Goal: Task Accomplishment & Management: Manage account settings

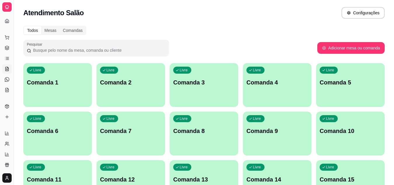
click at [6, 36] on icon at bounding box center [7, 36] width 4 height 3
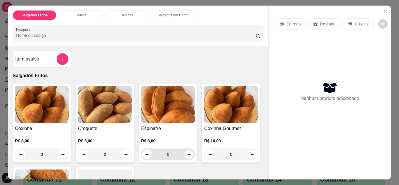
click at [187, 154] on icon "increase-product-quantity" at bounding box center [189, 154] width 4 height 4
type input "1"
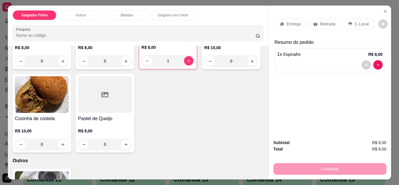
scroll to position [105, 0]
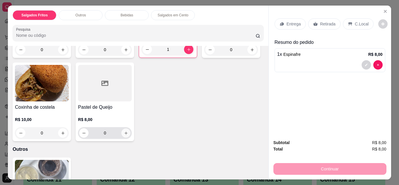
click at [128, 131] on icon "increase-product-quantity" at bounding box center [126, 133] width 4 height 4
type input "1"
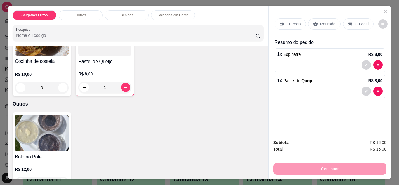
scroll to position [163, 0]
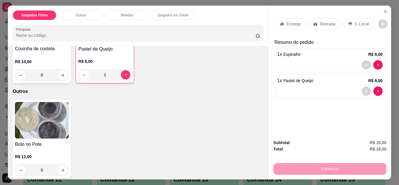
click at [22, 141] on h4 "Bolo no Pote" at bounding box center [42, 144] width 54 height 7
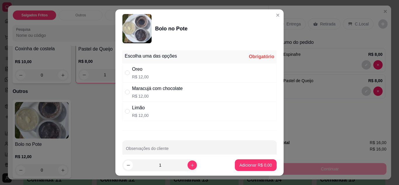
click at [161, 94] on p "R$ 12,00" at bounding box center [157, 96] width 50 height 6
radio input "true"
click at [254, 165] on p "Adicionar R$ 12,00" at bounding box center [254, 165] width 35 height 6
type input "1"
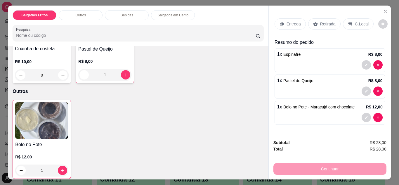
click at [355, 22] on p "C.Local" at bounding box center [362, 24] width 14 height 6
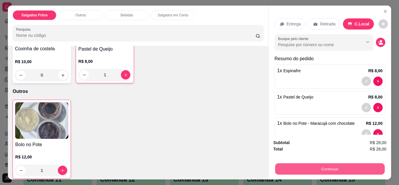
click at [313, 163] on button "Continuar" at bounding box center [329, 168] width 109 height 11
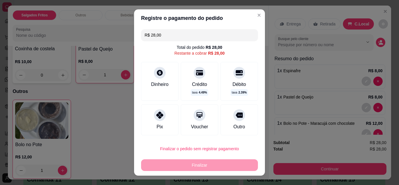
click at [166, 116] on div "Pix" at bounding box center [159, 119] width 37 height 31
type input "R$ 0,00"
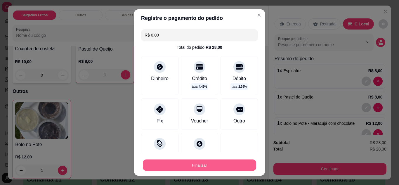
click at [197, 169] on button "Finalizar" at bounding box center [199, 164] width 113 height 11
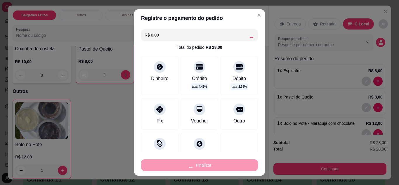
type input "0"
type input "-R$ 28,00"
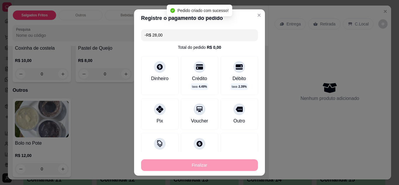
scroll to position [163, 0]
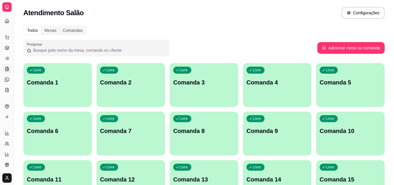
click at [8, 39] on icon at bounding box center [7, 37] width 5 height 5
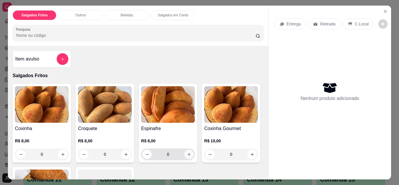
click at [187, 154] on icon "increase-product-quantity" at bounding box center [189, 154] width 4 height 4
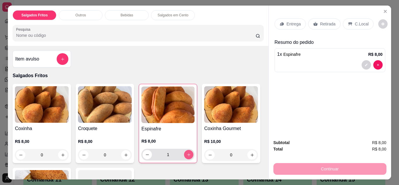
type input "1"
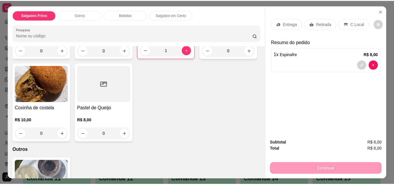
scroll to position [117, 0]
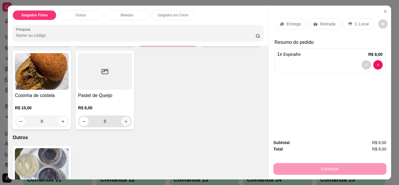
click at [127, 120] on icon "increase-product-quantity" at bounding box center [125, 121] width 3 height 3
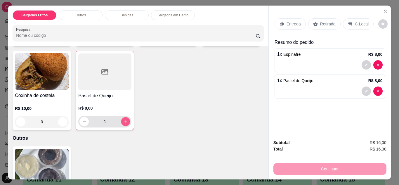
click at [128, 119] on icon "increase-product-quantity" at bounding box center [125, 121] width 4 height 4
type input "2"
click at [358, 22] on p "C.Local" at bounding box center [362, 24] width 14 height 6
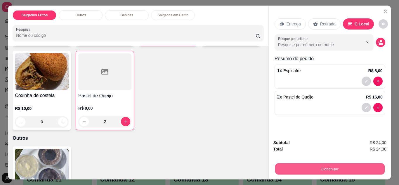
click at [317, 168] on button "Continuar" at bounding box center [329, 168] width 109 height 11
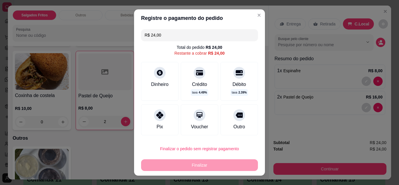
click at [168, 76] on div "Dinheiro" at bounding box center [159, 81] width 37 height 39
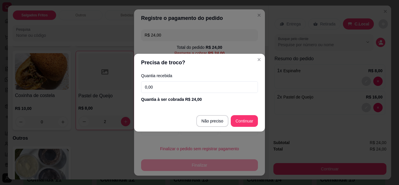
click at [207, 91] on input "0,00" at bounding box center [199, 87] width 117 height 12
type input "24,00"
type input "R$ 0,00"
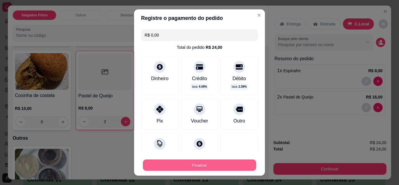
click at [213, 167] on button "Finalizar" at bounding box center [199, 164] width 113 height 11
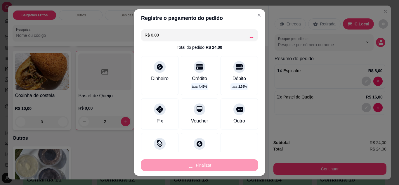
type input "0"
type input "-R$ 24,00"
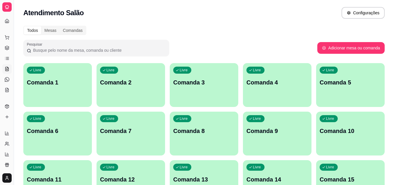
click at [7, 104] on icon at bounding box center [7, 106] width 5 height 5
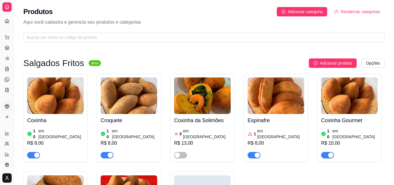
click at [266, 128] on article "em [GEOGRAPHIC_DATA]" at bounding box center [280, 134] width 47 height 12
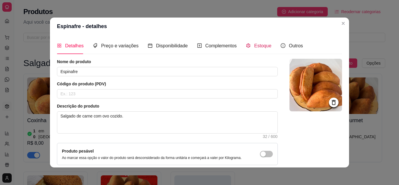
click at [258, 46] on span "Estoque" at bounding box center [262, 45] width 17 height 5
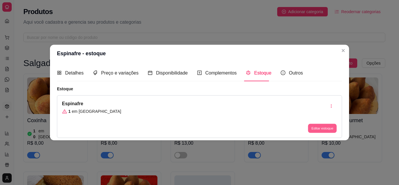
click at [316, 131] on button "Editar estoque" at bounding box center [322, 128] width 29 height 9
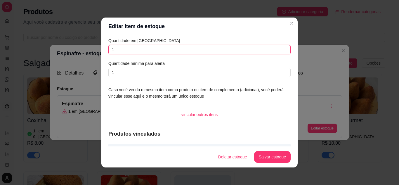
click at [240, 48] on input "1" at bounding box center [199, 49] width 182 height 9
type input "0"
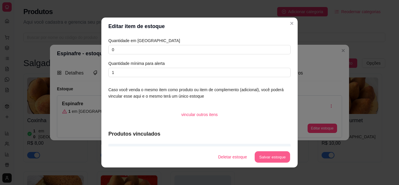
click at [263, 160] on button "Salvar estoque" at bounding box center [272, 156] width 36 height 11
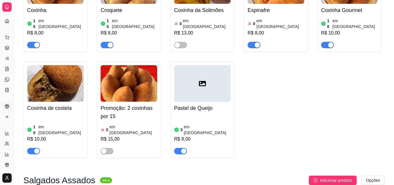
scroll to position [34, 0]
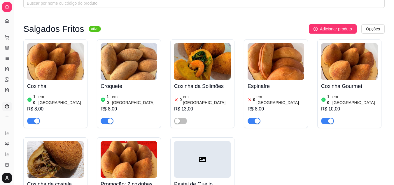
click at [7, 55] on link "Lista de Pedidos" at bounding box center [6, 58] width 9 height 9
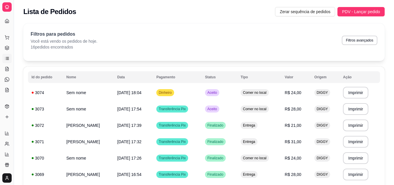
click at [7, 49] on icon at bounding box center [7, 48] width 5 height 5
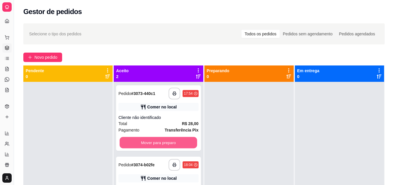
click at [157, 140] on button "Mover para preparo" at bounding box center [159, 142] width 78 height 11
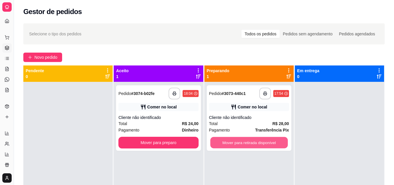
click at [244, 146] on button "Mover para retirada disponível" at bounding box center [249, 142] width 78 height 11
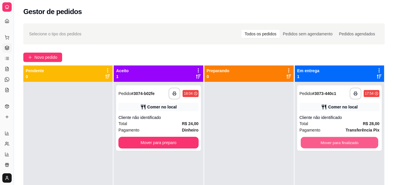
click at [321, 141] on button "Mover para finalizado" at bounding box center [340, 142] width 78 height 11
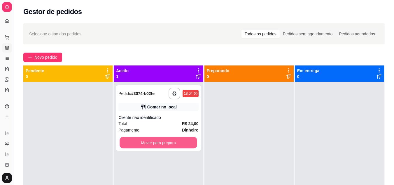
click at [183, 141] on button "Mover para preparo" at bounding box center [159, 142] width 78 height 11
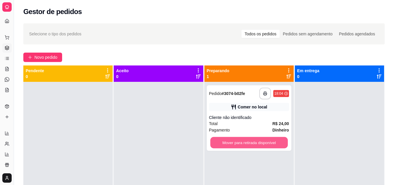
click at [254, 146] on button "Mover para retirada disponível" at bounding box center [249, 142] width 78 height 11
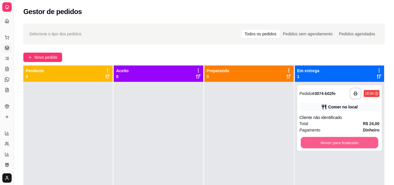
click at [329, 137] on button "Mover para finalizado" at bounding box center [340, 142] width 78 height 11
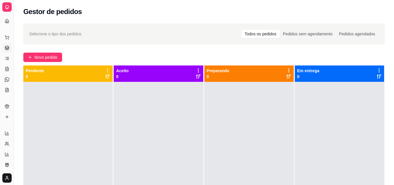
click at [7, 72] on link "Salão / Mesas" at bounding box center [6, 68] width 9 height 9
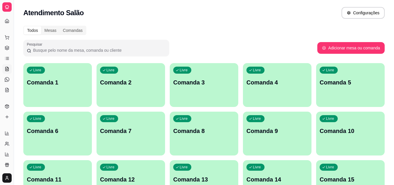
click at [9, 108] on icon at bounding box center [7, 106] width 5 height 5
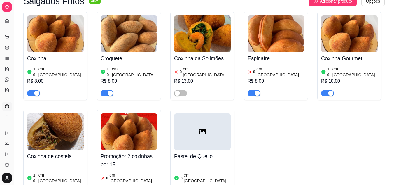
scroll to position [70, 0]
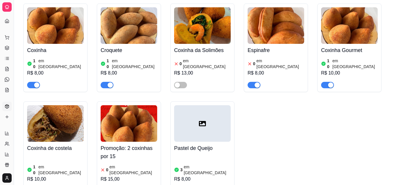
click at [198, 144] on h4 "Pastel de Queijo" at bounding box center [202, 148] width 57 height 8
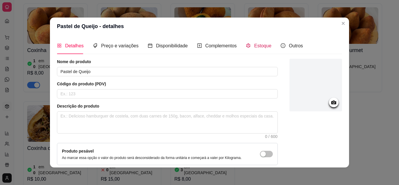
click at [251, 49] on div "Estoque" at bounding box center [258, 45] width 25 height 7
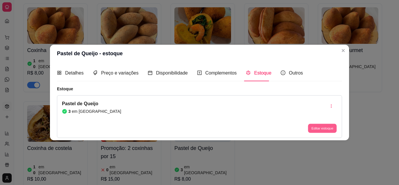
click at [312, 131] on button "Editar estoque" at bounding box center [322, 128] width 29 height 9
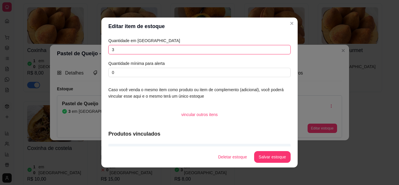
click at [243, 47] on input "3" at bounding box center [199, 49] width 182 height 9
type input "2"
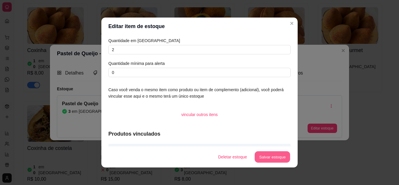
click at [257, 157] on button "Salvar estoque" at bounding box center [272, 156] width 36 height 11
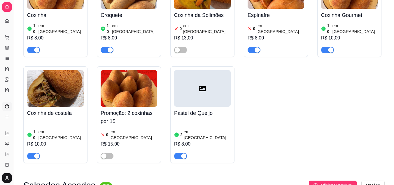
scroll to position [121, 0]
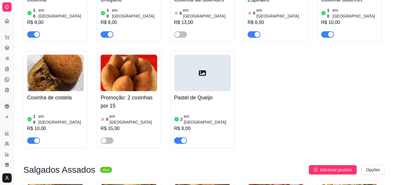
click at [183, 138] on div "button" at bounding box center [183, 140] width 5 height 5
click at [196, 125] on div "R$ 8,00" at bounding box center [202, 128] width 57 height 7
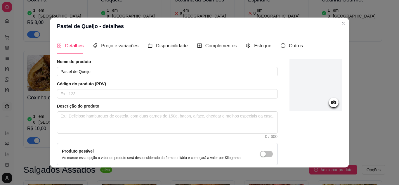
click at [258, 41] on div "Estoque" at bounding box center [258, 45] width 25 height 17
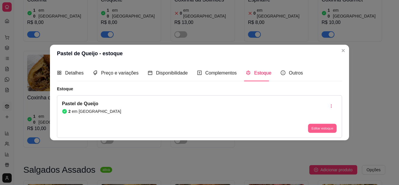
click at [321, 128] on button "Editar estoque" at bounding box center [322, 128] width 29 height 9
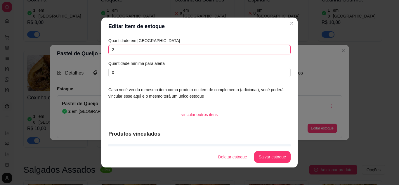
click at [246, 47] on input "2" at bounding box center [199, 49] width 182 height 9
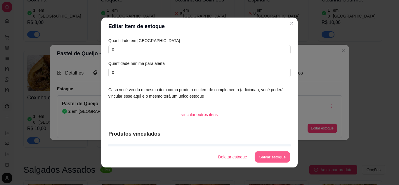
click at [276, 162] on button "Salvar estoque" at bounding box center [272, 156] width 36 height 11
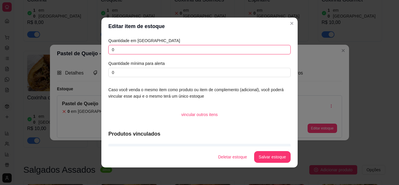
click at [228, 48] on input "0" at bounding box center [199, 49] width 182 height 9
type input "2"
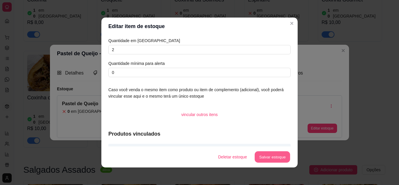
click at [266, 154] on button "Salvar estoque" at bounding box center [272, 156] width 36 height 11
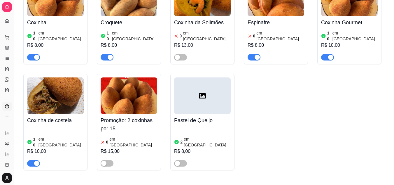
scroll to position [94, 0]
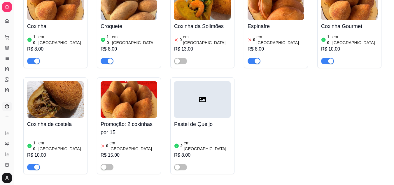
click at [12, 32] on button "Toggle Sidebar" at bounding box center [13, 92] width 5 height 185
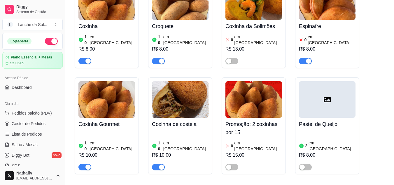
click at [31, 29] on button "L Lanche da Sol ..." at bounding box center [32, 25] width 60 height 12
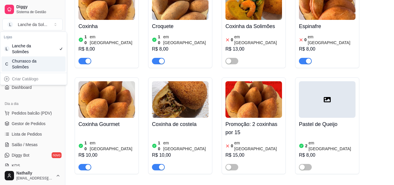
click at [37, 58] on div "Churrasco da Solimões" at bounding box center [25, 64] width 26 height 12
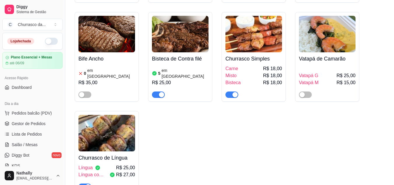
scroll to position [157, 0]
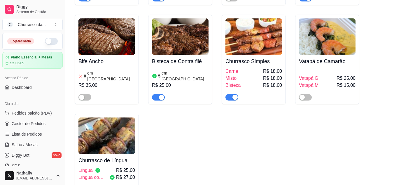
click at [168, 61] on div "Bisteca de Contra filé 5 em estoque R$ 25,00" at bounding box center [180, 78] width 57 height 46
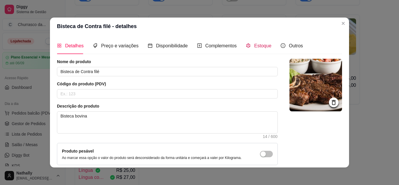
click at [253, 49] on div "Estoque" at bounding box center [258, 45] width 25 height 7
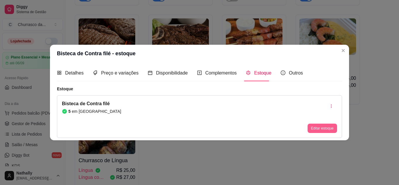
click at [311, 128] on button "Editar estoque" at bounding box center [321, 127] width 29 height 9
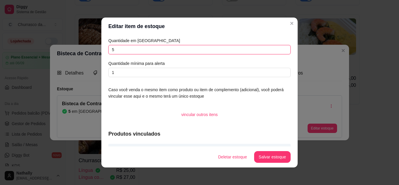
click at [198, 53] on input "5" at bounding box center [199, 49] width 182 height 9
type input "15"
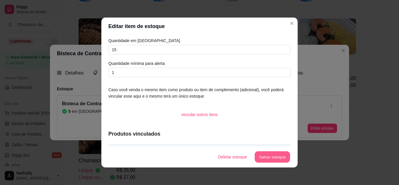
click at [265, 161] on button "Salvar estoque" at bounding box center [272, 156] width 36 height 11
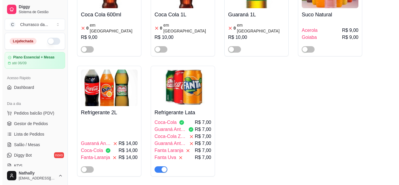
scroll to position [419, 0]
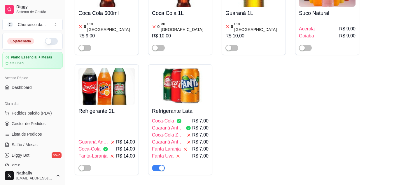
click at [194, 107] on h4 "Refrigerante Lata" at bounding box center [180, 111] width 57 height 8
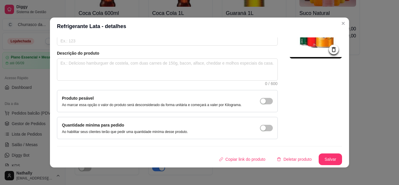
scroll to position [0, 0]
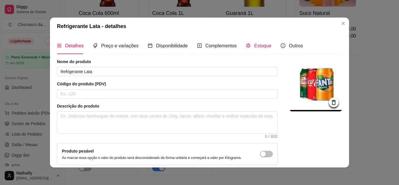
click at [252, 42] on div "Estoque" at bounding box center [258, 45] width 25 height 7
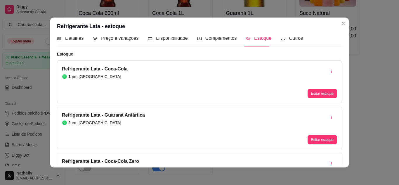
scroll to position [10, 0]
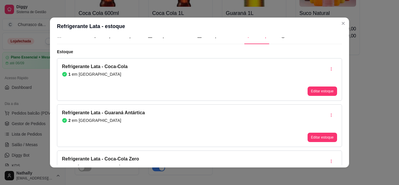
click at [307, 96] on div "Editar estoque" at bounding box center [321, 90] width 29 height 9
click at [315, 91] on button "Editar estoque" at bounding box center [322, 91] width 29 height 9
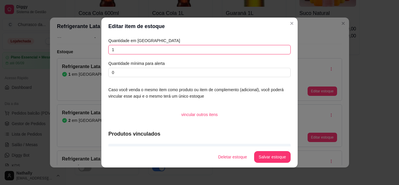
click at [248, 51] on input "1" at bounding box center [199, 49] width 182 height 9
type input "5"
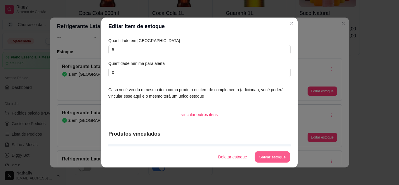
click at [271, 152] on button "Salvar estoque" at bounding box center [272, 156] width 36 height 11
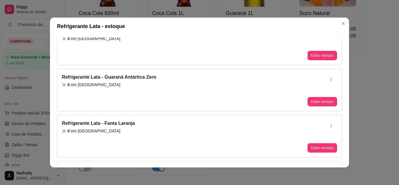
scroll to position [150, 0]
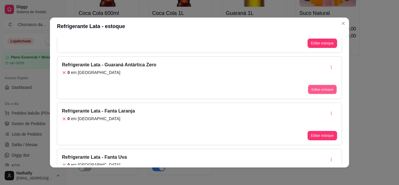
click at [312, 86] on button "Editar estoque" at bounding box center [322, 89] width 29 height 9
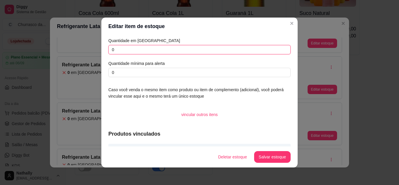
click at [254, 47] on input "0" at bounding box center [199, 49] width 182 height 9
type input "4"
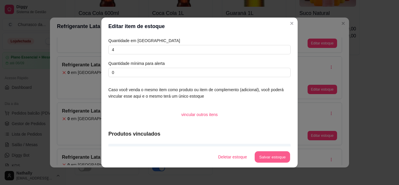
click at [264, 154] on button "Salvar estoque" at bounding box center [272, 156] width 36 height 11
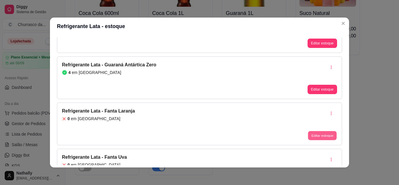
click at [322, 135] on button "Editar estoque" at bounding box center [322, 135] width 29 height 9
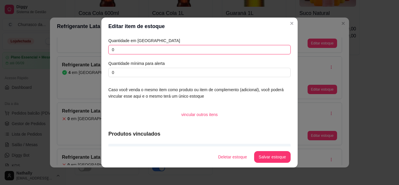
click at [220, 50] on input "0" at bounding box center [199, 49] width 182 height 9
type input "4"
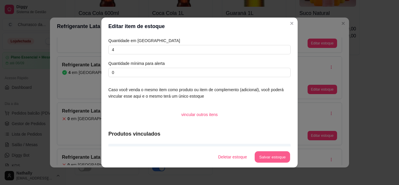
click at [264, 152] on button "Salvar estoque" at bounding box center [272, 156] width 36 height 11
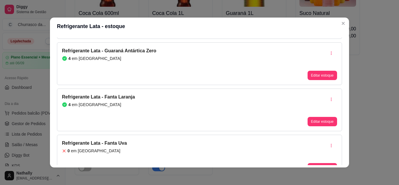
scroll to position [176, 0]
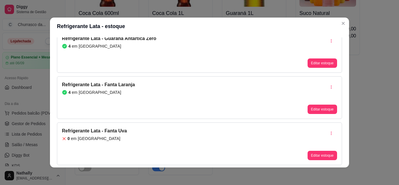
click at [310, 150] on div "Editar estoque" at bounding box center [321, 143] width 29 height 33
click at [309, 154] on button "Editar estoque" at bounding box center [322, 155] width 29 height 9
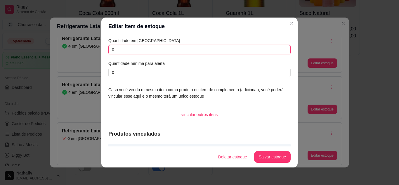
click at [227, 51] on input "0" at bounding box center [199, 49] width 182 height 9
click at [227, 51] on input "4" at bounding box center [199, 49] width 182 height 9
type input "4"
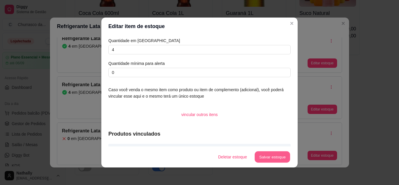
click at [270, 157] on button "Salvar estoque" at bounding box center [272, 156] width 36 height 11
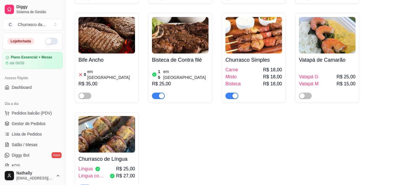
scroll to position [161, 0]
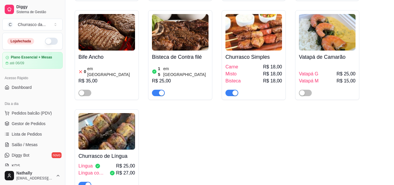
click at [46, 41] on button "button" at bounding box center [51, 41] width 13 height 7
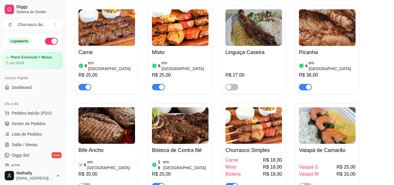
scroll to position [0, 0]
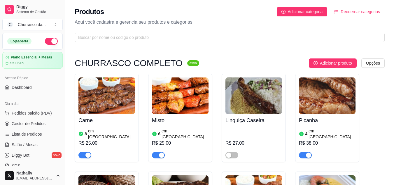
click at [64, 25] on button "Toggle Sidebar" at bounding box center [65, 92] width 5 height 185
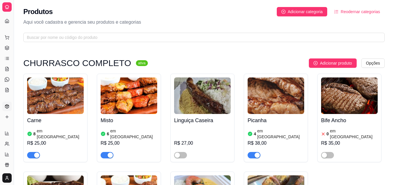
click at [9, 57] on icon at bounding box center [7, 58] width 5 height 5
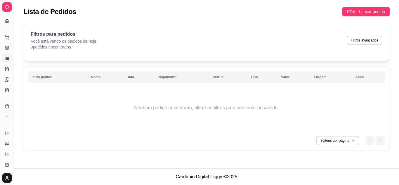
click at [8, 50] on icon at bounding box center [7, 49] width 4 height 1
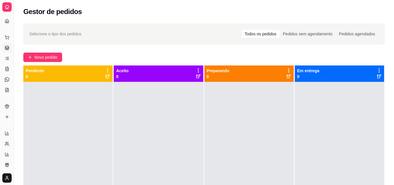
click at [29, 24] on div "Selecione o tipo dos pedidos Todos os pedidos Pedidos sem agendamento Pedidos a…" at bounding box center [204, 33] width 362 height 21
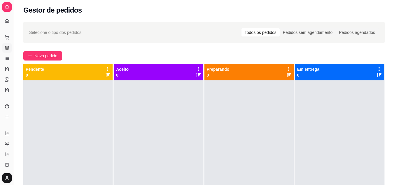
scroll to position [7, 0]
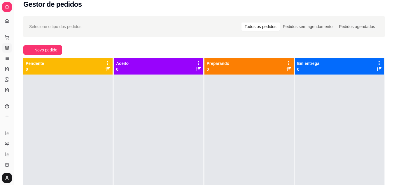
click at [14, 46] on button "Toggle Sidebar" at bounding box center [13, 92] width 5 height 185
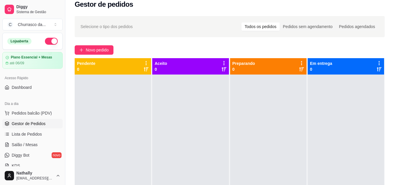
click at [14, 46] on div "Diggy Sistema de Gestão C Churrasco da ... Loja aberta Plano Essencial + Mesas …" at bounding box center [32, 92] width 65 height 185
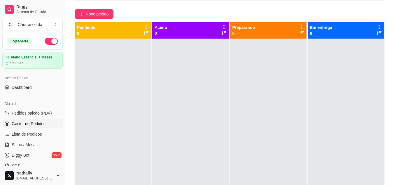
scroll to position [56, 0]
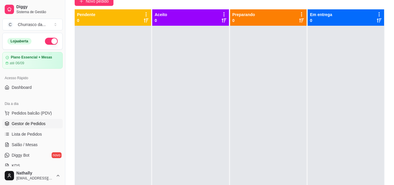
click at [76, 7] on div "Selecione o tipo dos pedidos Todos os pedidos Pedidos sem agendamento Pedidos a…" at bounding box center [229, 82] width 329 height 237
click at [76, 10] on div "Pendente 0" at bounding box center [113, 17] width 76 height 16
click at [78, 23] on p "0" at bounding box center [86, 21] width 18 height 6
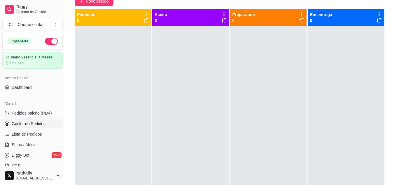
click at [65, 12] on button "Toggle Sidebar" at bounding box center [65, 92] width 5 height 185
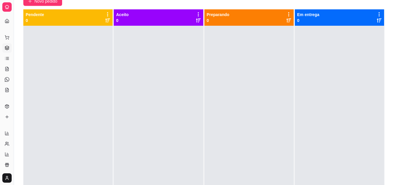
click at [13, 79] on button "Toggle Sidebar" at bounding box center [13, 92] width 5 height 185
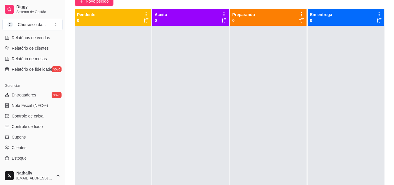
scroll to position [235, 0]
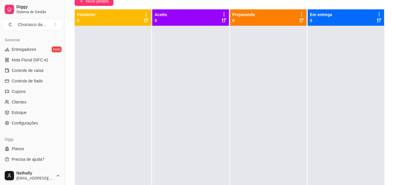
click at [23, 120] on span "Configurações" at bounding box center [25, 123] width 26 height 6
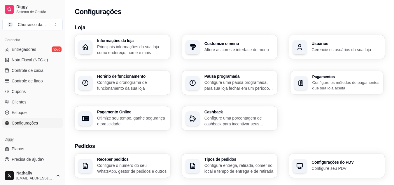
click at [321, 82] on p "Configure os métodos de pagamentos que sua loja aceita" at bounding box center [346, 84] width 67 height 11
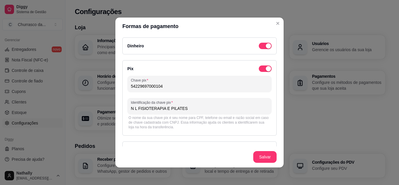
drag, startPoint x: 175, startPoint y: 89, endPoint x: 112, endPoint y: 89, distance: 63.0
click at [112, 89] on div "Formas de pagamento Dinheiro Pix Chave pix 54229697000104 Identificação da chav…" at bounding box center [199, 92] width 399 height 185
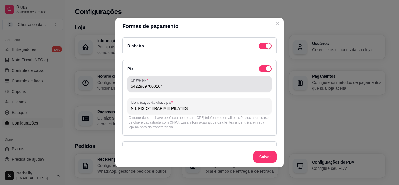
click at [168, 86] on input "54229697000104" at bounding box center [199, 86] width 137 height 6
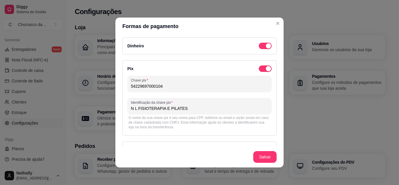
click at [168, 86] on input "54229697000104" at bounding box center [199, 86] width 137 height 6
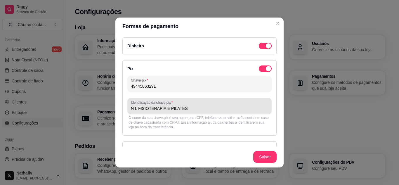
type input "49445863291"
click at [180, 104] on div "N L FISIOTERAPIA E PILATES" at bounding box center [199, 106] width 137 height 12
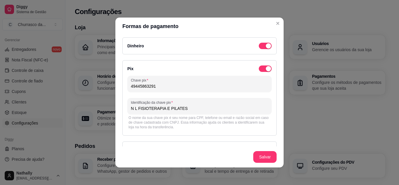
click at [182, 107] on input "N L FISIOTERAPIA E PILATES" at bounding box center [199, 108] width 137 height 6
type input "[PERSON_NAME]"
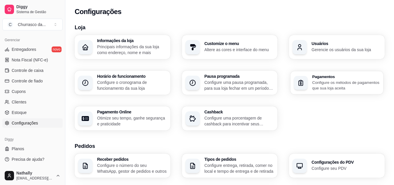
click at [325, 78] on h3 "Pagamentos" at bounding box center [346, 76] width 67 height 4
drag, startPoint x: 286, startPoint y: 135, endPoint x: 279, endPoint y: 146, distance: 13.2
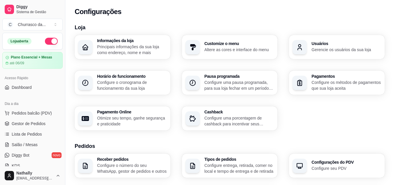
click at [34, 23] on div "Churrasco da ..." at bounding box center [32, 25] width 28 height 6
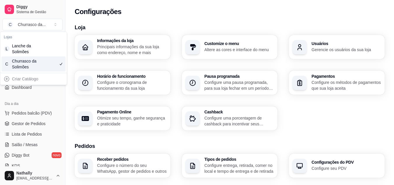
click at [65, 60] on div "C Churrasco da Solimões" at bounding box center [33, 63] width 64 height 15
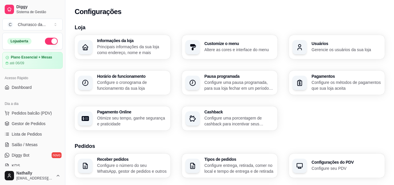
click at [34, 25] on div "Churrasco da ..." at bounding box center [32, 25] width 28 height 6
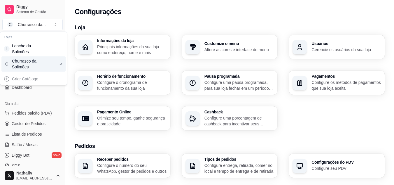
click at [31, 62] on div "Churrasco da Solimões" at bounding box center [25, 64] width 26 height 12
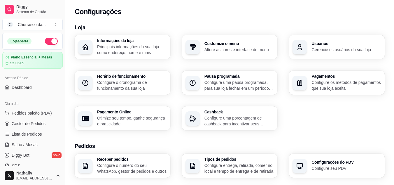
click at [29, 121] on span "Gestor de Pedidos" at bounding box center [29, 124] width 34 height 6
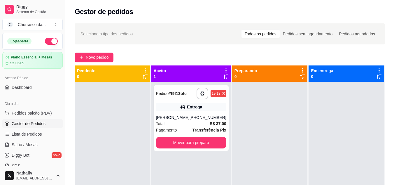
click at [210, 121] on strong "R$ 37,00" at bounding box center [218, 123] width 17 height 5
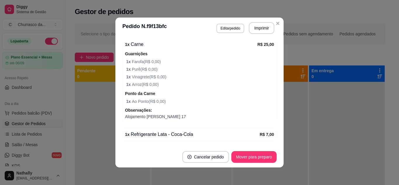
scroll to position [190, 0]
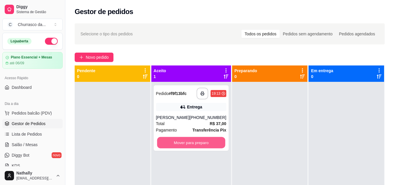
click at [201, 141] on button "Mover para preparo" at bounding box center [191, 142] width 68 height 11
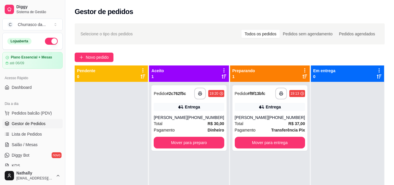
click at [211, 120] on div "[PHONE_NUMBER]" at bounding box center [205, 117] width 37 height 6
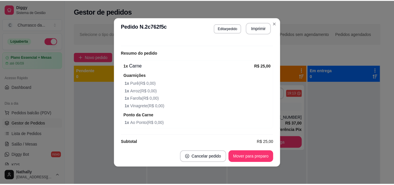
scroll to position [193, 0]
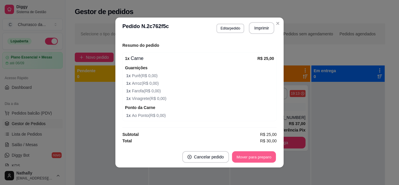
click at [251, 155] on button "Mover para preparo" at bounding box center [254, 156] width 44 height 11
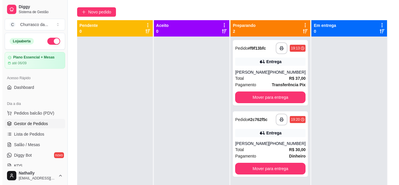
scroll to position [47, 0]
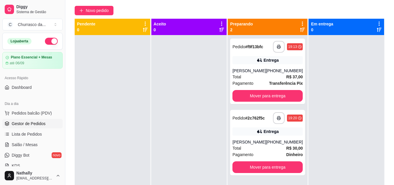
click at [149, 1] on div "**********" at bounding box center [229, 91] width 329 height 237
click at [252, 152] on span "Pagamento" at bounding box center [243, 154] width 21 height 6
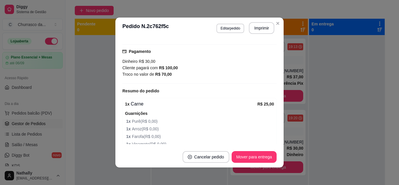
scroll to position [152, 0]
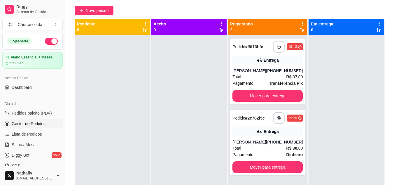
click at [266, 65] on div "**********" at bounding box center [267, 71] width 75 height 65
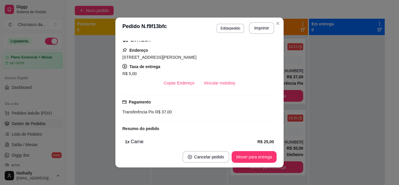
scroll to position [93, 0]
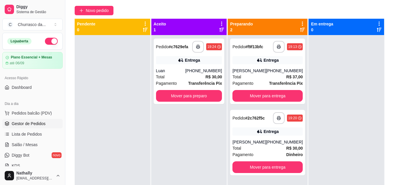
click at [194, 76] on div "Total R$ 30,00" at bounding box center [189, 77] width 66 height 6
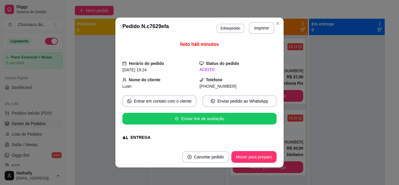
click at [275, 142] on div "feito há 0 minutos Horário do pedido [DATE] 19:24 Status do pedido ACEITO Nome …" at bounding box center [199, 93] width 168 height 108
click at [273, 142] on div "feito há 0 minutos Horário do pedido [DATE] 19:24 Status do pedido ACEITO Nome …" at bounding box center [199, 93] width 168 height 108
drag, startPoint x: 273, startPoint y: 142, endPoint x: 265, endPoint y: 141, distance: 7.9
click at [265, 141] on div "feito há 0 minutos Horário do pedido [DATE] 19:24 Status do pedido ACEITO Nome …" at bounding box center [199, 92] width 154 height 103
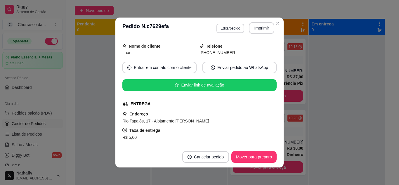
scroll to position [35, 0]
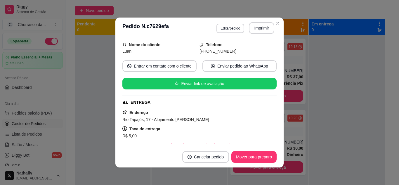
click at [259, 136] on div "R$ 5,00" at bounding box center [199, 135] width 154 height 7
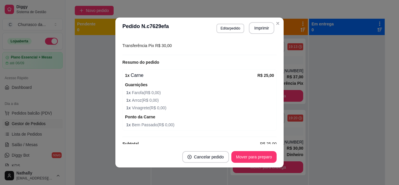
scroll to position [173, 0]
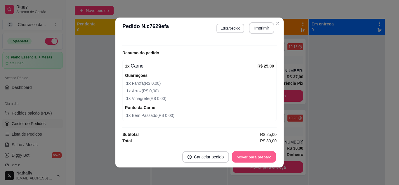
click at [257, 154] on button "Mover para preparo" at bounding box center [254, 156] width 44 height 11
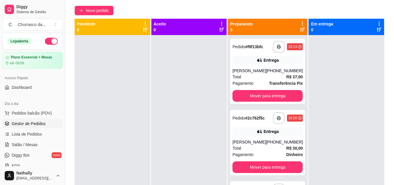
click at [274, 151] on div "Total R$ 30,00" at bounding box center [268, 148] width 70 height 6
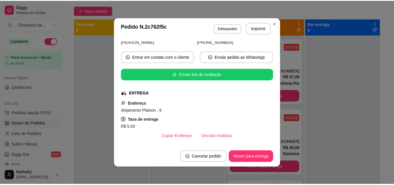
scroll to position [47, 0]
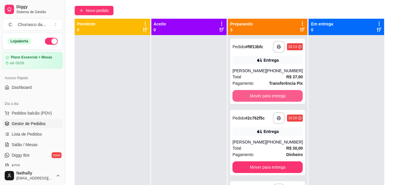
click at [277, 101] on button "Mover para entrega" at bounding box center [268, 96] width 70 height 12
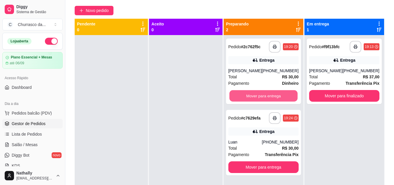
click at [273, 95] on button "Mover para entrega" at bounding box center [263, 95] width 68 height 11
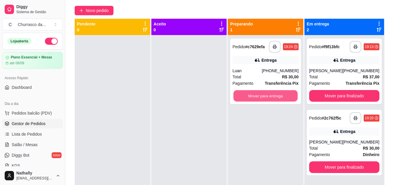
click at [273, 95] on button "Mover para entrega" at bounding box center [266, 95] width 64 height 11
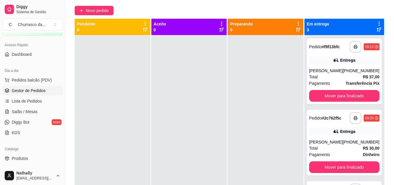
scroll to position [35, 0]
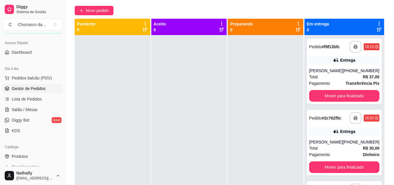
click at [41, 153] on link "Produtos" at bounding box center [32, 155] width 60 height 9
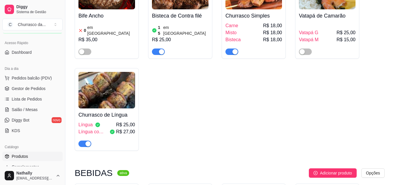
scroll to position [214, 0]
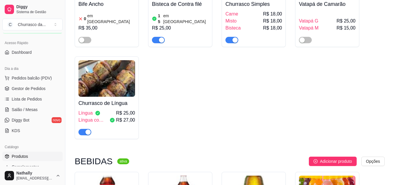
click at [104, 84] on img at bounding box center [107, 78] width 57 height 36
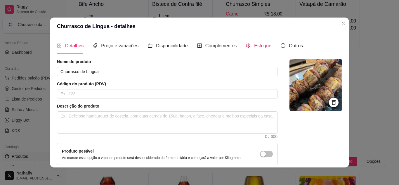
click at [248, 48] on div "Estoque" at bounding box center [258, 45] width 25 height 7
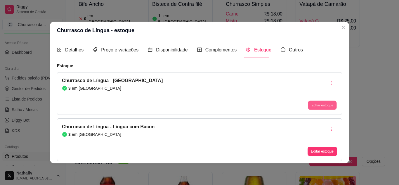
click at [316, 109] on button "Editar estoque" at bounding box center [322, 105] width 29 height 9
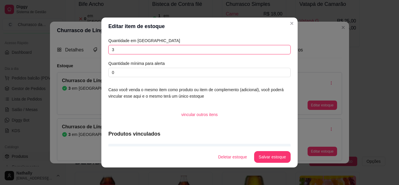
click at [268, 51] on input "3" at bounding box center [199, 49] width 182 height 9
type input "1"
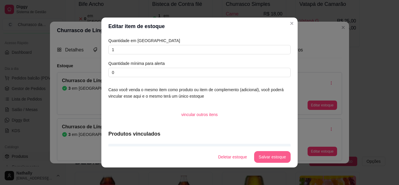
click at [268, 157] on button "Salvar estoque" at bounding box center [272, 157] width 36 height 12
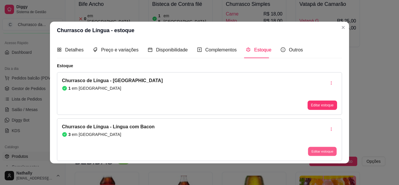
click at [314, 147] on button "Editar estoque" at bounding box center [322, 151] width 29 height 9
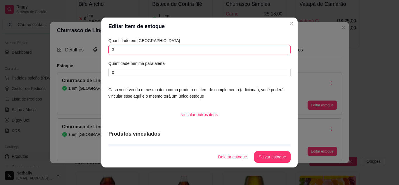
click at [274, 53] on input "3" at bounding box center [199, 49] width 182 height 9
type input "2"
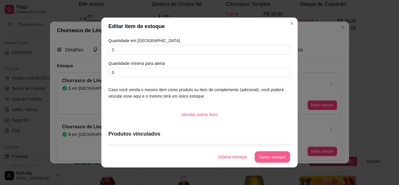
click at [265, 158] on button "Salvar estoque" at bounding box center [272, 156] width 36 height 11
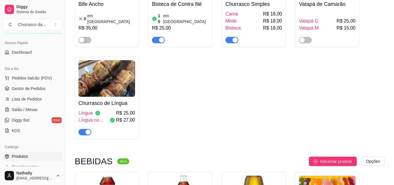
click at [36, 86] on span "Gestor de Pedidos" at bounding box center [29, 89] width 34 height 6
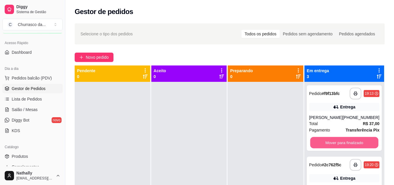
click at [327, 146] on button "Mover para finalizado" at bounding box center [344, 142] width 68 height 11
click at [327, 142] on button "Mover para finalizado" at bounding box center [344, 142] width 68 height 11
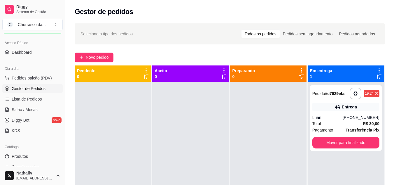
click at [146, 87] on div at bounding box center [113, 174] width 76 height 185
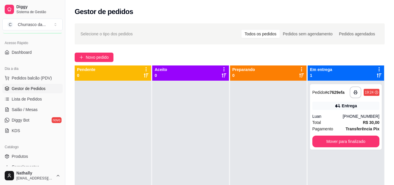
scroll to position [1, 0]
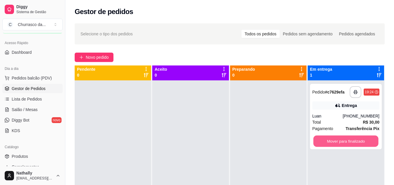
click at [315, 139] on button "Mover para finalizado" at bounding box center [345, 140] width 65 height 11
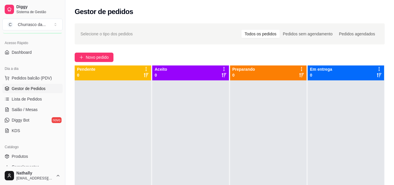
click at [183, 170] on div at bounding box center [190, 172] width 76 height 185
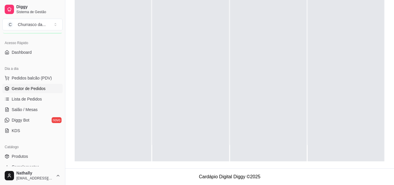
scroll to position [0, 0]
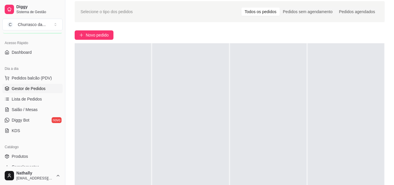
drag, startPoint x: 183, startPoint y: 170, endPoint x: 189, endPoint y: -25, distance: 195.3
click at [189, 0] on html "Diggy Sistema de Gestão C Churrasco da ... Loja aberta Plano Essencial + Mesas …" at bounding box center [197, 70] width 394 height 185
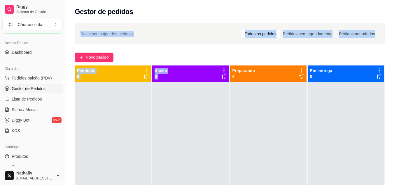
click at [128, 121] on div at bounding box center [113, 174] width 76 height 185
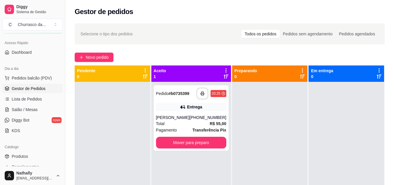
click at [181, 124] on div "Total R$ 55,00" at bounding box center [191, 123] width 70 height 6
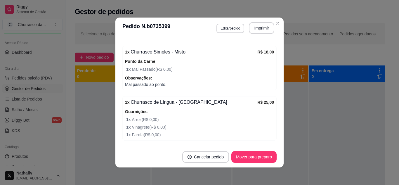
scroll to position [175, 0]
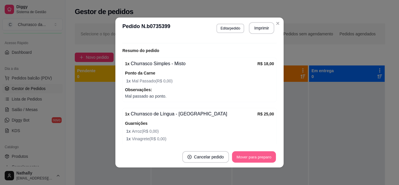
click at [265, 158] on button "Mover para preparo" at bounding box center [254, 156] width 44 height 11
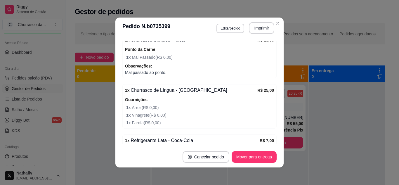
scroll to position [210, 0]
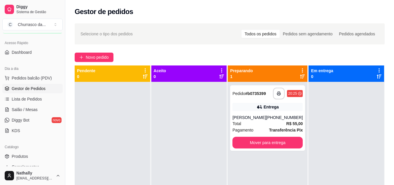
click at [250, 121] on div "Total R$ 55,00" at bounding box center [268, 123] width 70 height 6
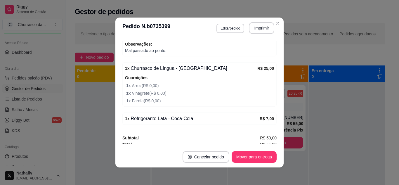
scroll to position [222, 0]
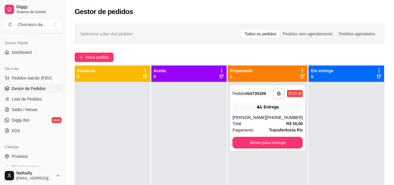
click at [292, 117] on div "[PHONE_NUMBER]" at bounding box center [284, 117] width 37 height 6
click at [295, 104] on div "Entrega" at bounding box center [268, 107] width 70 height 8
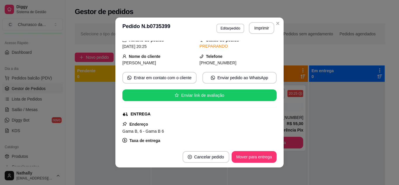
scroll to position [35, 0]
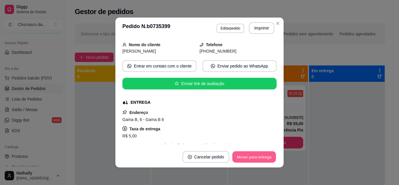
click at [253, 155] on button "Mover para entrega" at bounding box center [254, 156] width 44 height 11
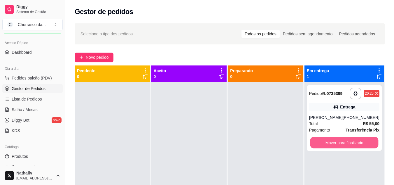
click at [317, 140] on button "Mover para finalizado" at bounding box center [344, 142] width 68 height 11
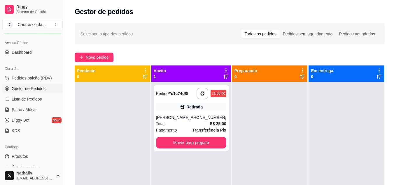
click at [105, 159] on div at bounding box center [113, 174] width 76 height 185
click at [174, 121] on div "Total R$ 25,00" at bounding box center [191, 123] width 70 height 6
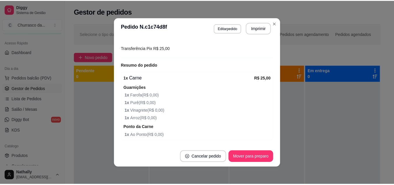
scroll to position [128, 0]
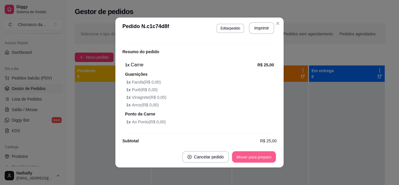
click at [248, 157] on button "Mover para preparo" at bounding box center [254, 156] width 44 height 11
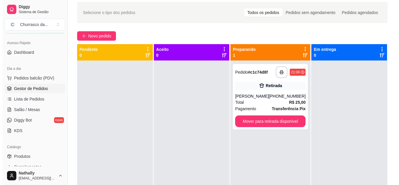
scroll to position [22, 0]
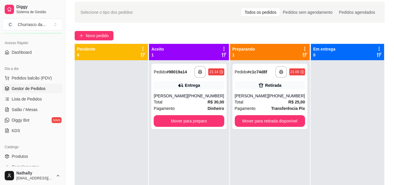
click at [199, 102] on div "Total R$ 30,00" at bounding box center [189, 102] width 70 height 6
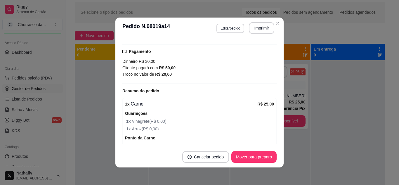
scroll to position [178, 0]
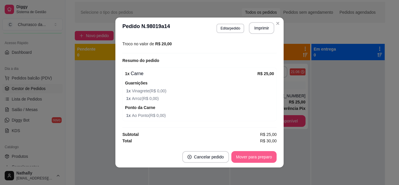
click at [266, 157] on button "Mover para preparo" at bounding box center [253, 157] width 45 height 12
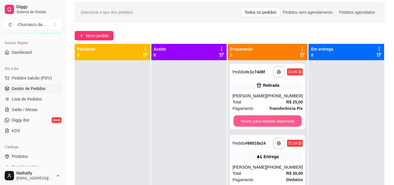
click at [266, 118] on button "Mover para retirada disponível" at bounding box center [268, 120] width 68 height 11
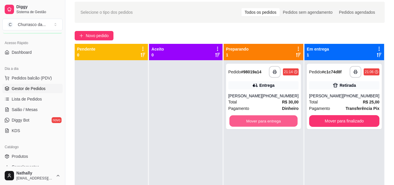
click at [251, 118] on button "Mover para entrega" at bounding box center [263, 120] width 68 height 11
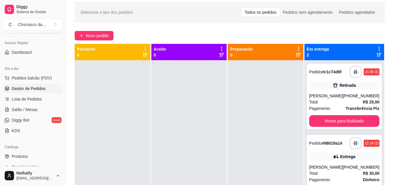
click at [333, 174] on div "Total R$ 30,00" at bounding box center [344, 173] width 70 height 6
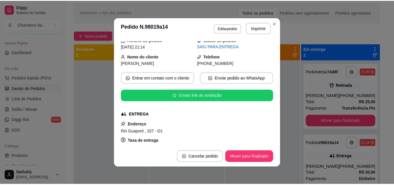
scroll to position [23, 0]
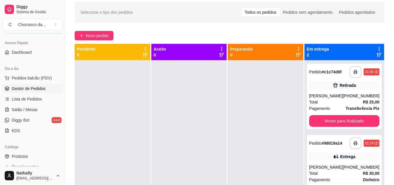
click at [41, 153] on link "Produtos" at bounding box center [32, 155] width 60 height 9
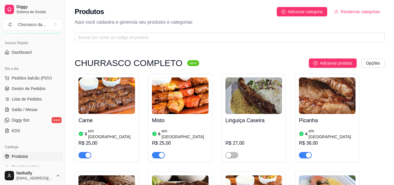
click at [110, 94] on img at bounding box center [107, 95] width 57 height 36
click at [44, 90] on span "Gestor de Pedidos" at bounding box center [29, 89] width 34 height 6
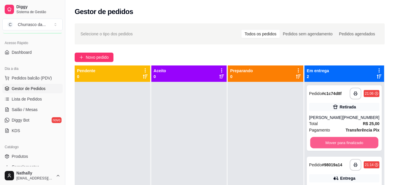
click at [330, 142] on button "Mover para finalizado" at bounding box center [344, 142] width 68 height 11
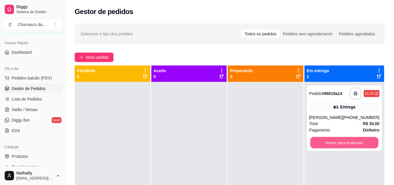
click at [330, 139] on button "Mover para finalizado" at bounding box center [344, 142] width 68 height 11
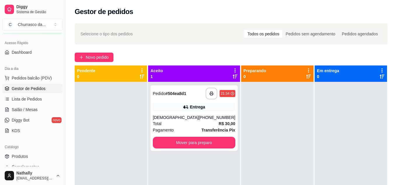
click at [169, 103] on div "Entrega" at bounding box center [194, 107] width 83 height 8
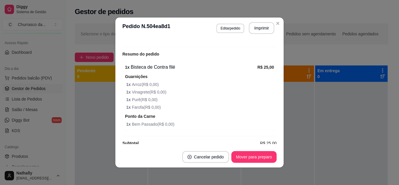
scroll to position [180, 0]
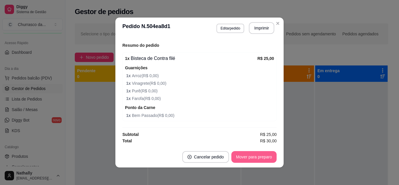
click at [262, 155] on button "Mover para preparo" at bounding box center [253, 157] width 45 height 12
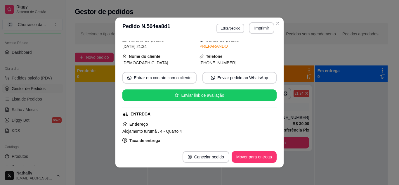
scroll to position [5, 0]
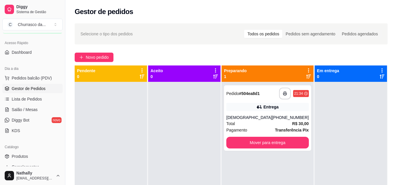
click at [261, 110] on div "Entrega" at bounding box center [267, 107] width 83 height 8
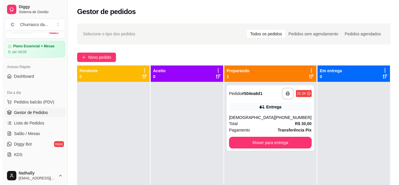
scroll to position [0, 0]
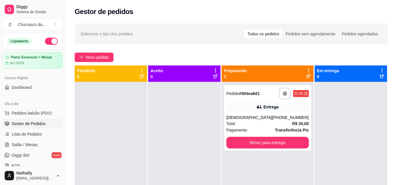
click at [46, 42] on button "button" at bounding box center [51, 41] width 13 height 7
click at [282, 124] on div "Total R$ 30,00" at bounding box center [267, 123] width 83 height 6
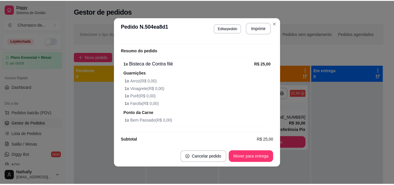
scroll to position [180, 0]
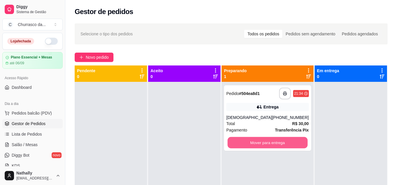
click at [242, 139] on button "Mover para entrega" at bounding box center [268, 142] width 80 height 11
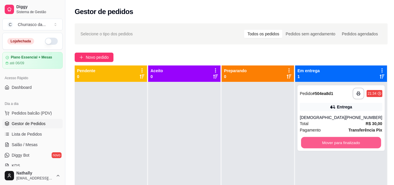
click at [317, 138] on button "Mover para finalizado" at bounding box center [341, 142] width 80 height 11
